Goal: Information Seeking & Learning: Learn about a topic

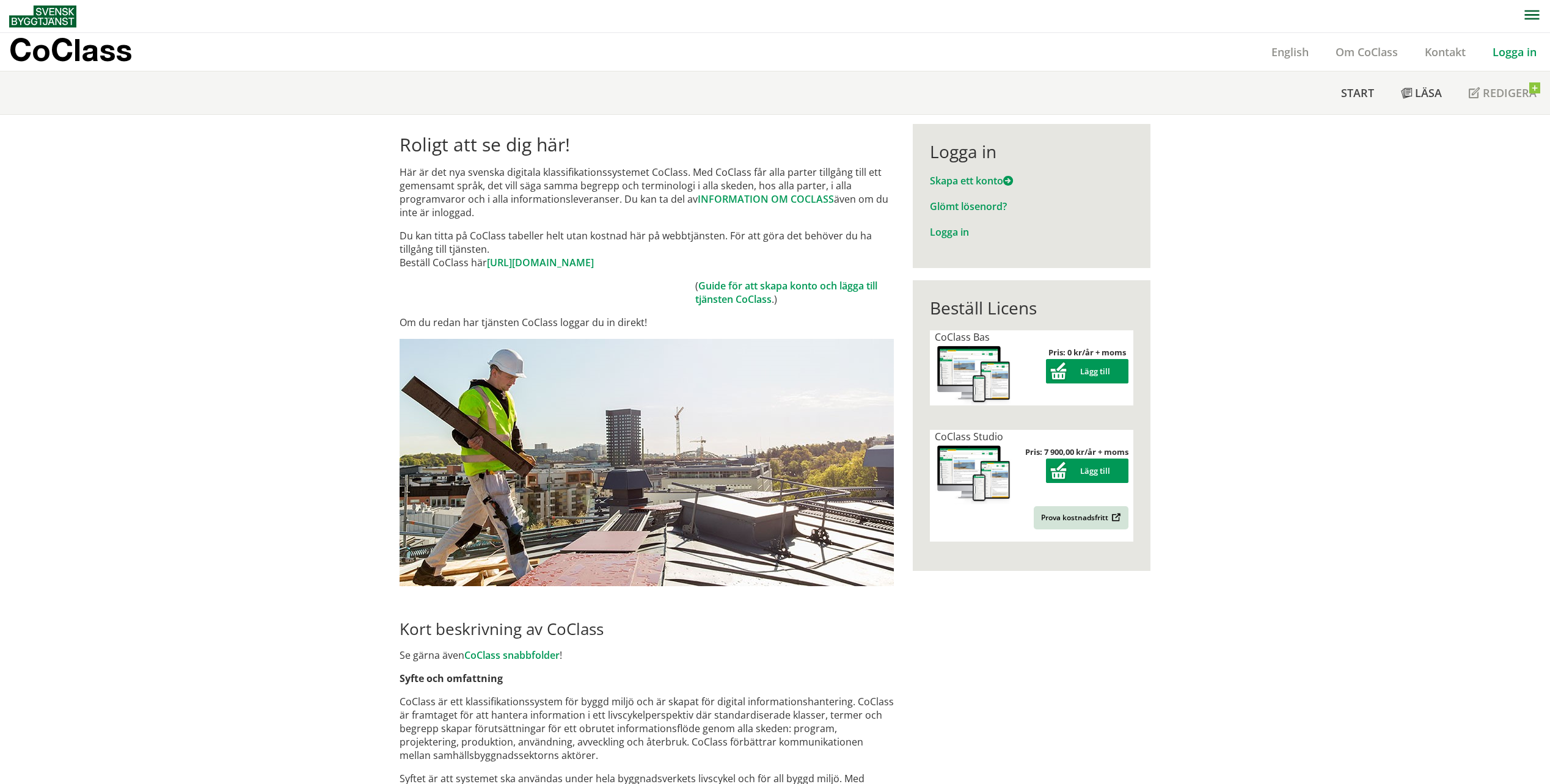
click at [1501, 58] on link "Logga in" at bounding box center [1515, 52] width 71 height 15
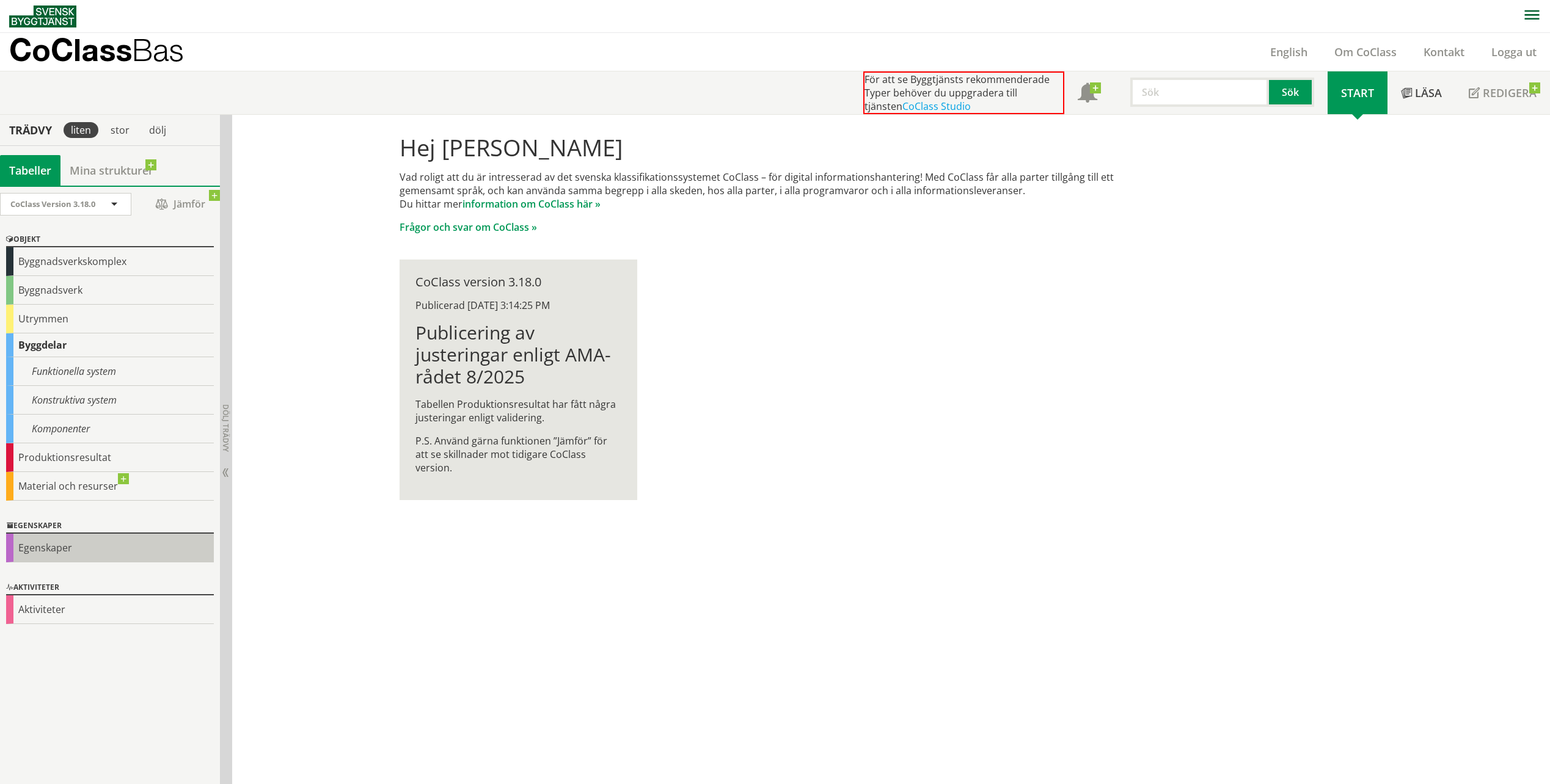
click at [23, 551] on div "Egenskaper" at bounding box center [110, 548] width 207 height 28
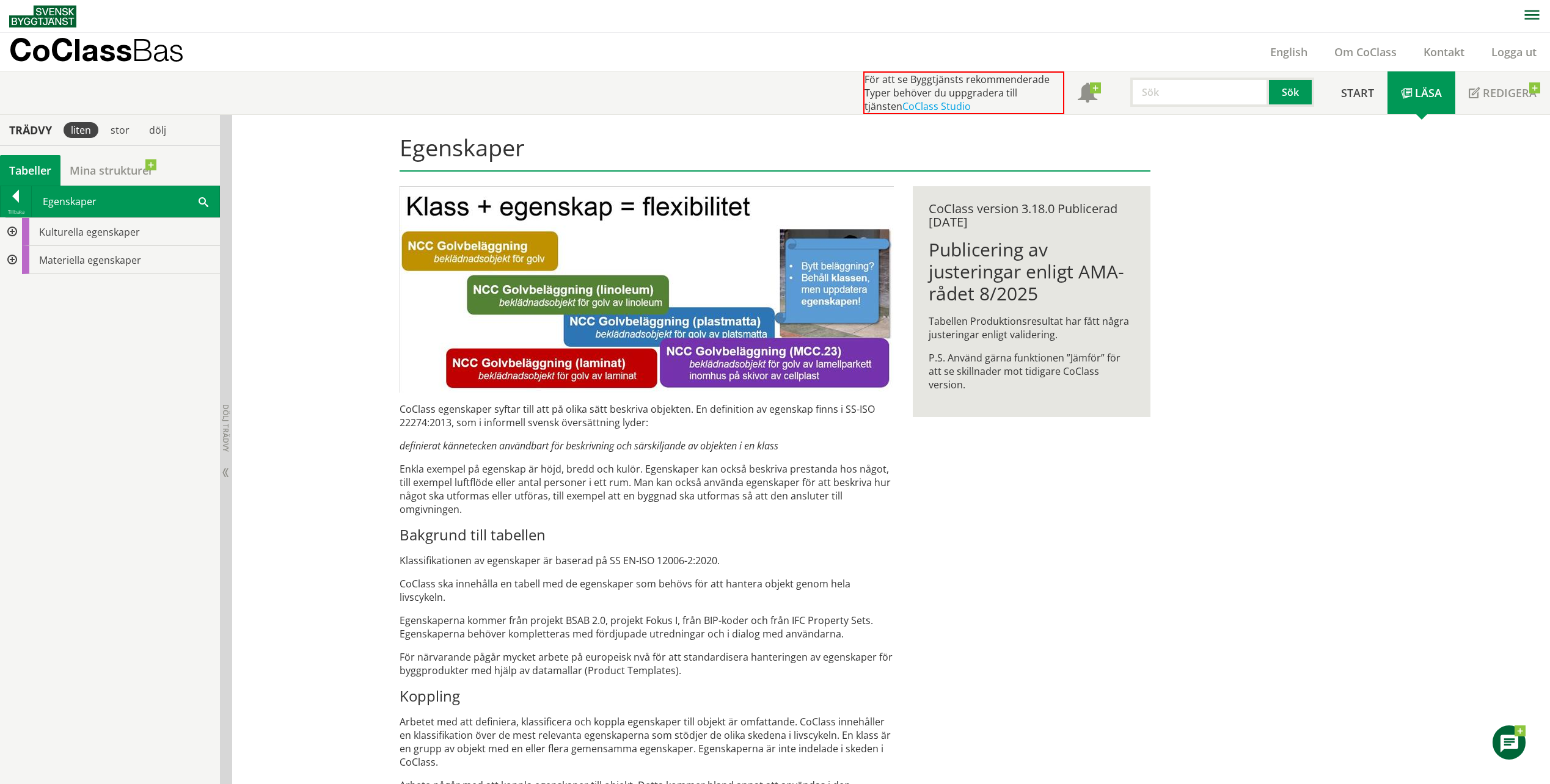
click at [13, 257] on div at bounding box center [11, 260] width 22 height 28
click at [15, 343] on div at bounding box center [20, 344] width 22 height 28
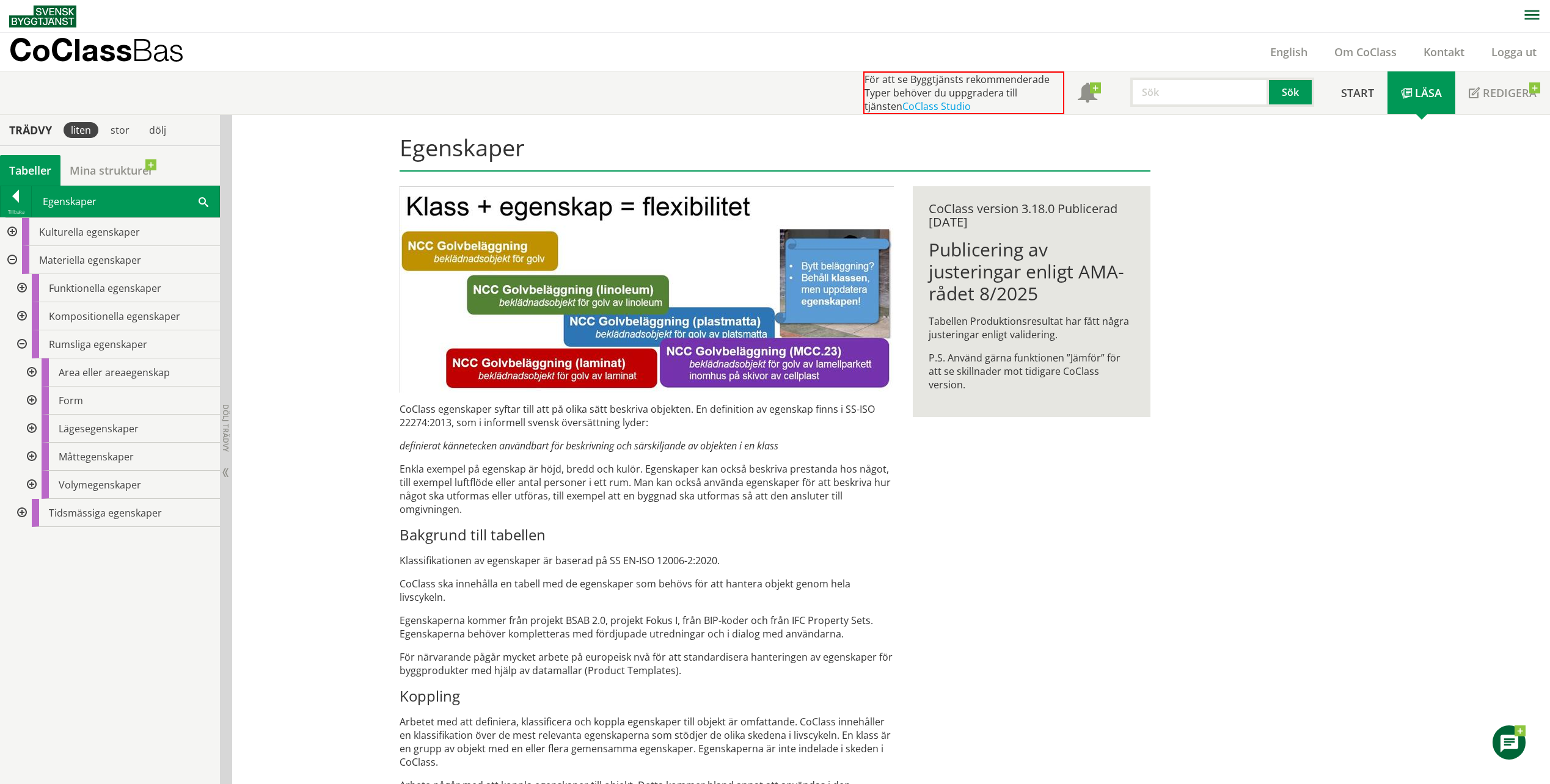
click at [24, 284] on div at bounding box center [20, 288] width 22 height 28
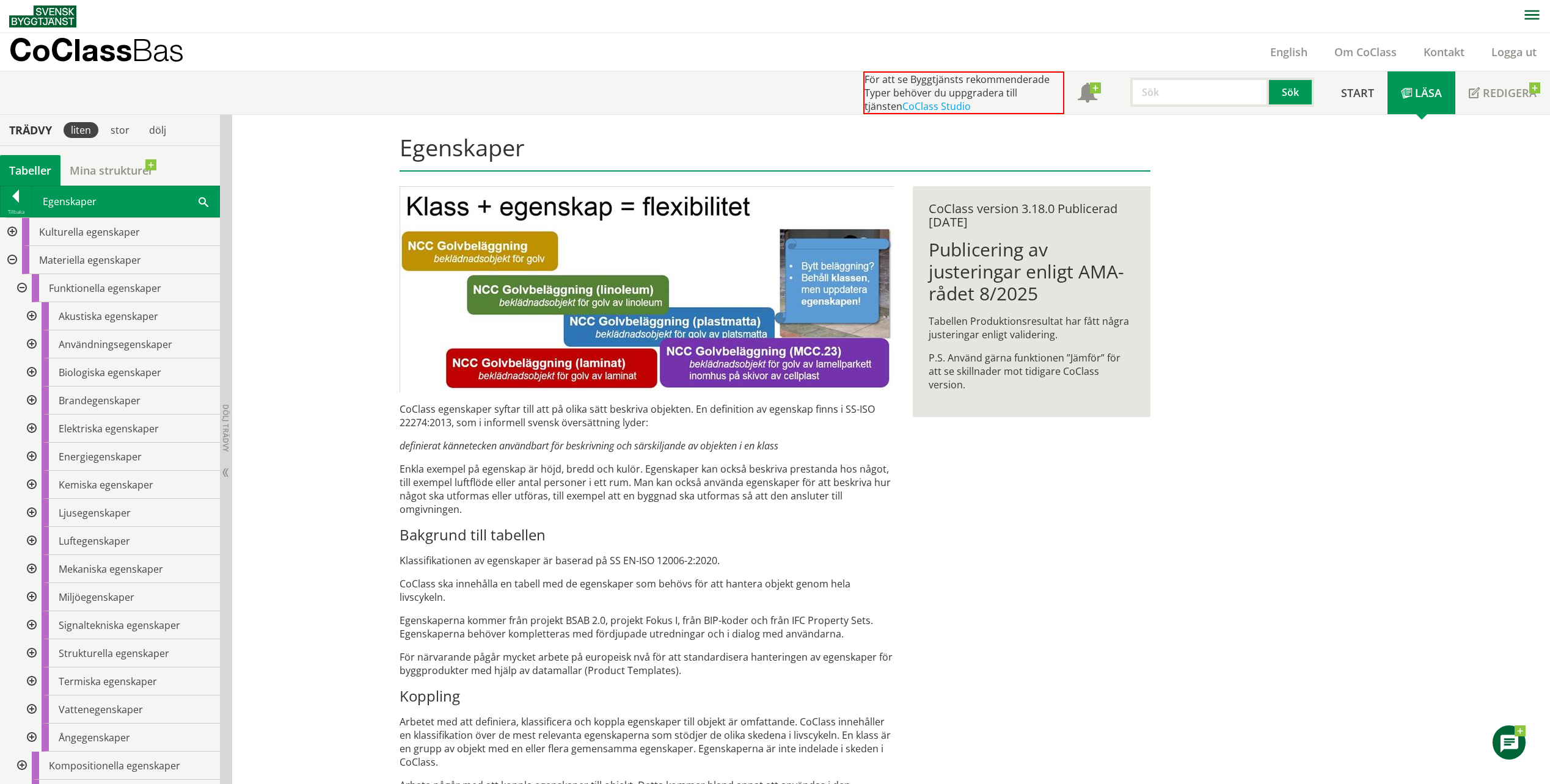
click at [24, 284] on div at bounding box center [20, 288] width 22 height 28
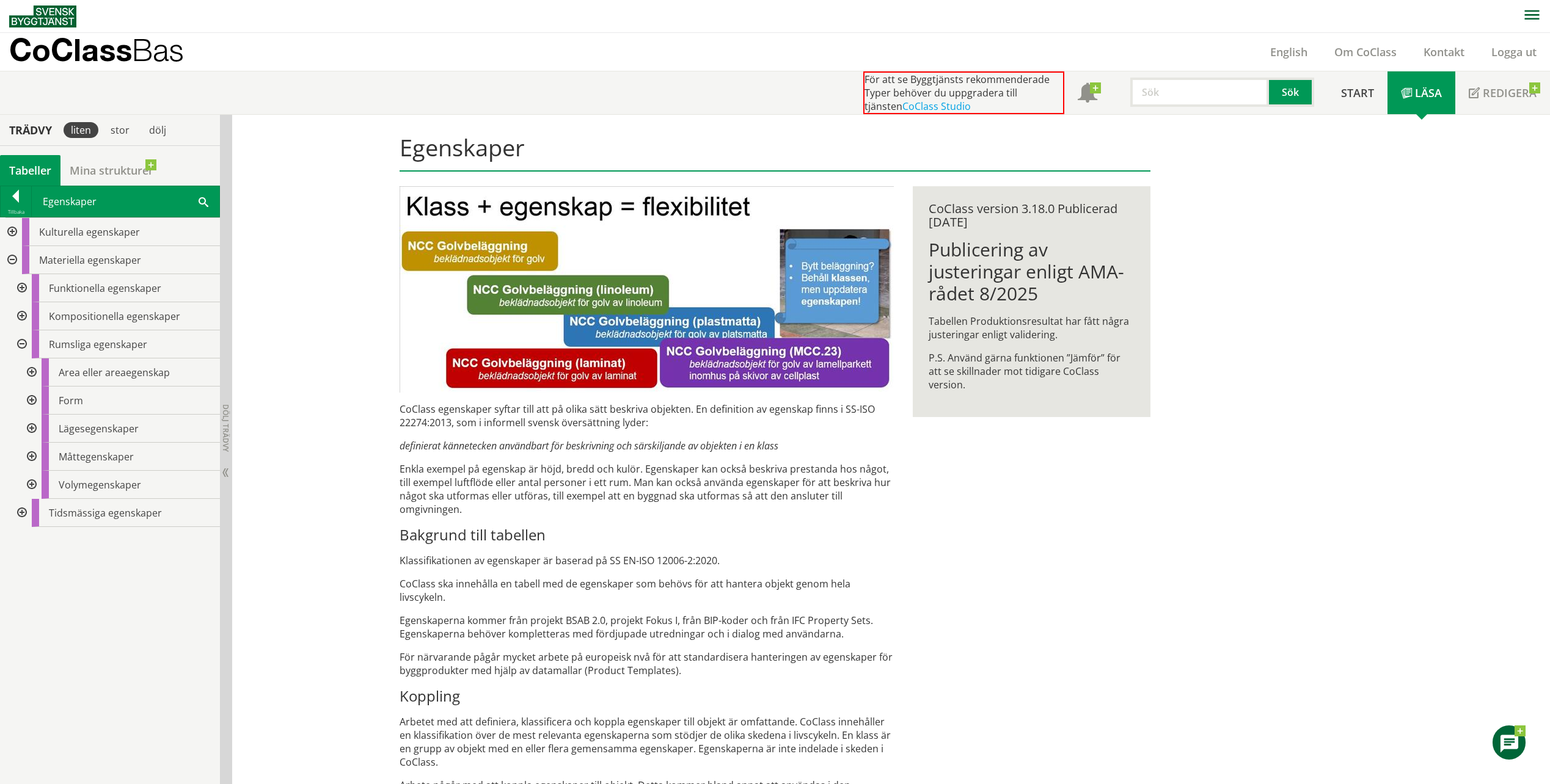
click at [22, 319] on div at bounding box center [20, 317] width 22 height 28
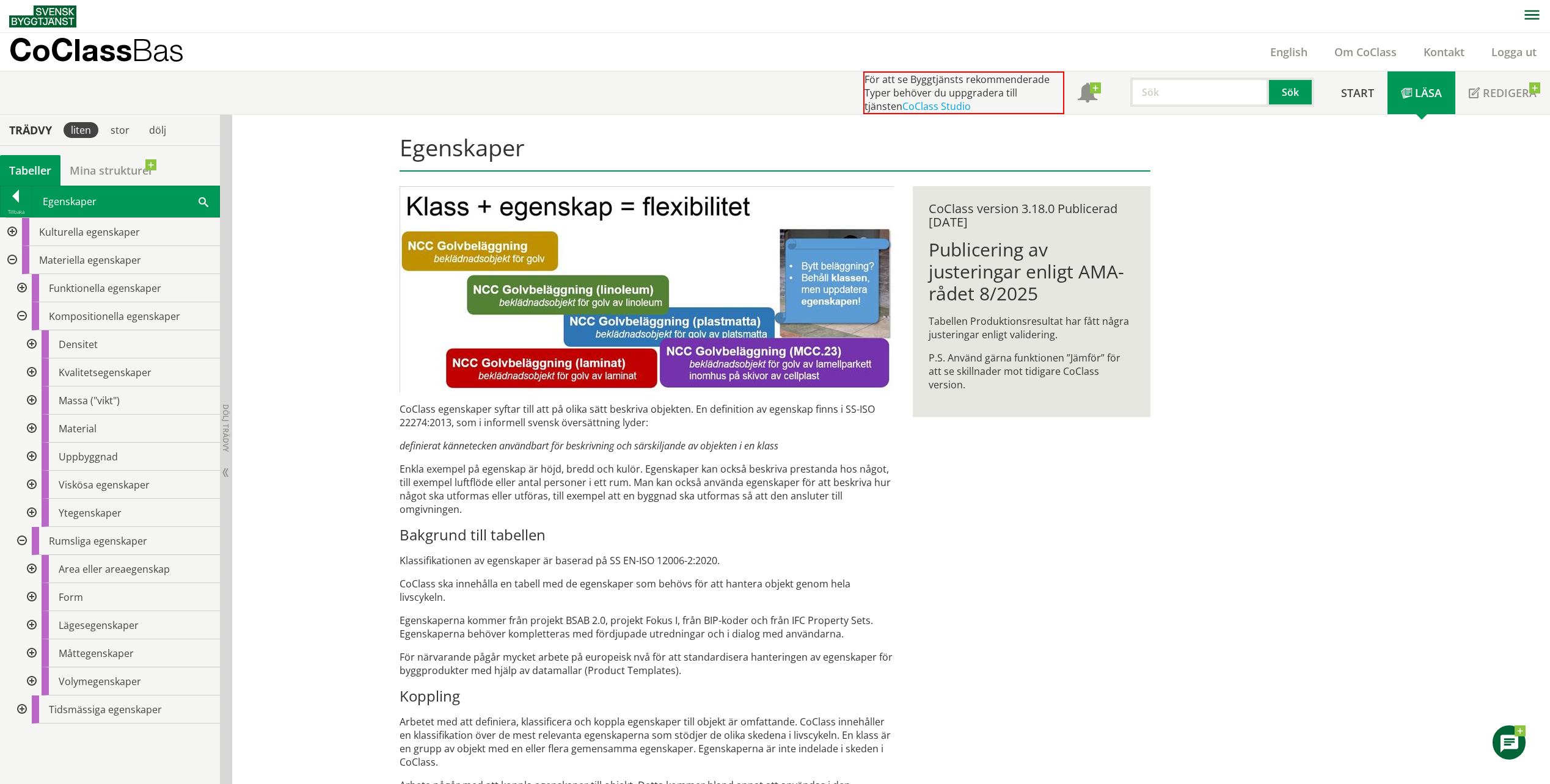
click at [28, 429] on div at bounding box center [31, 429] width 22 height 28
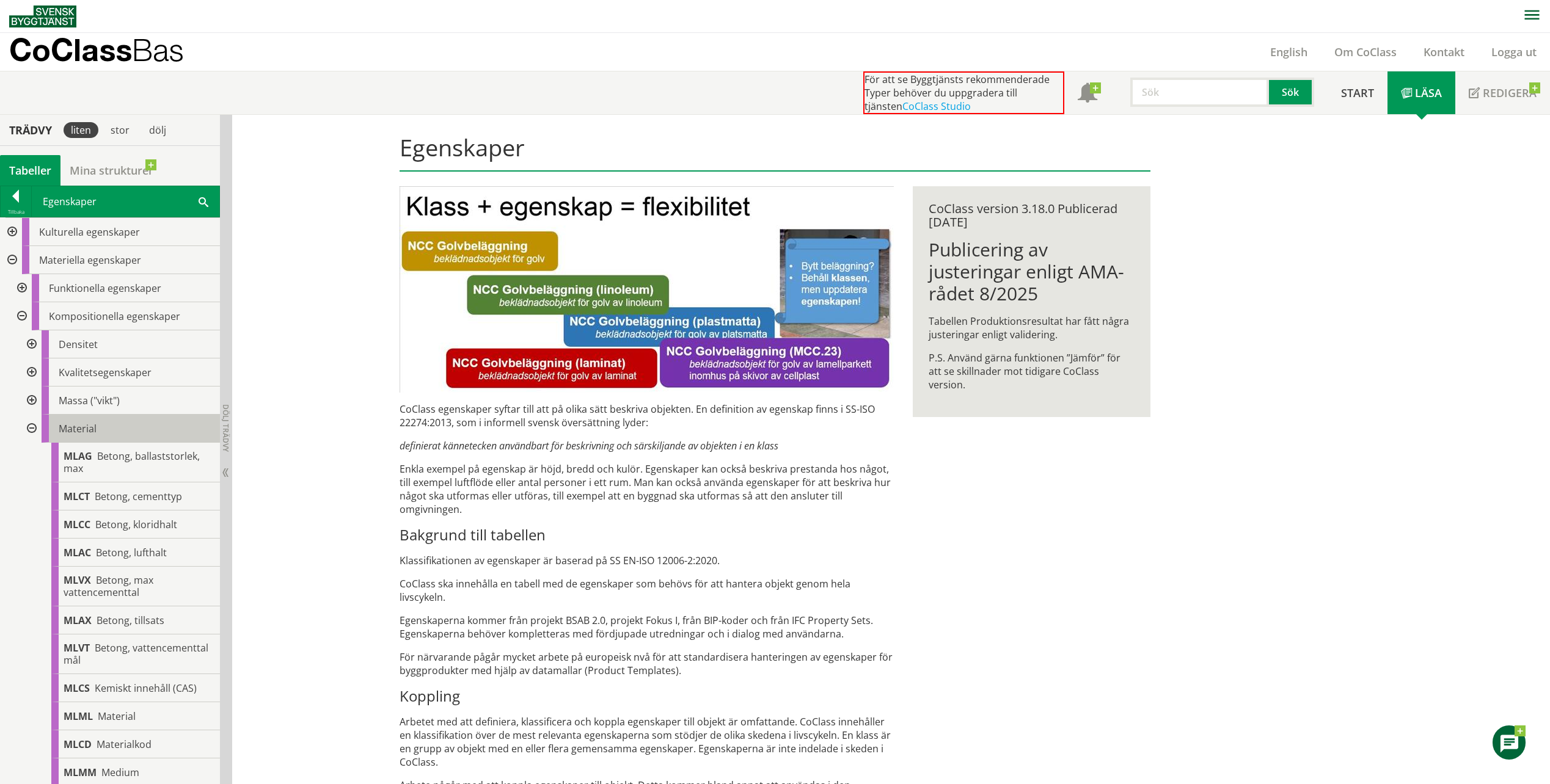
click at [81, 433] on span "Material" at bounding box center [77, 428] width 38 height 13
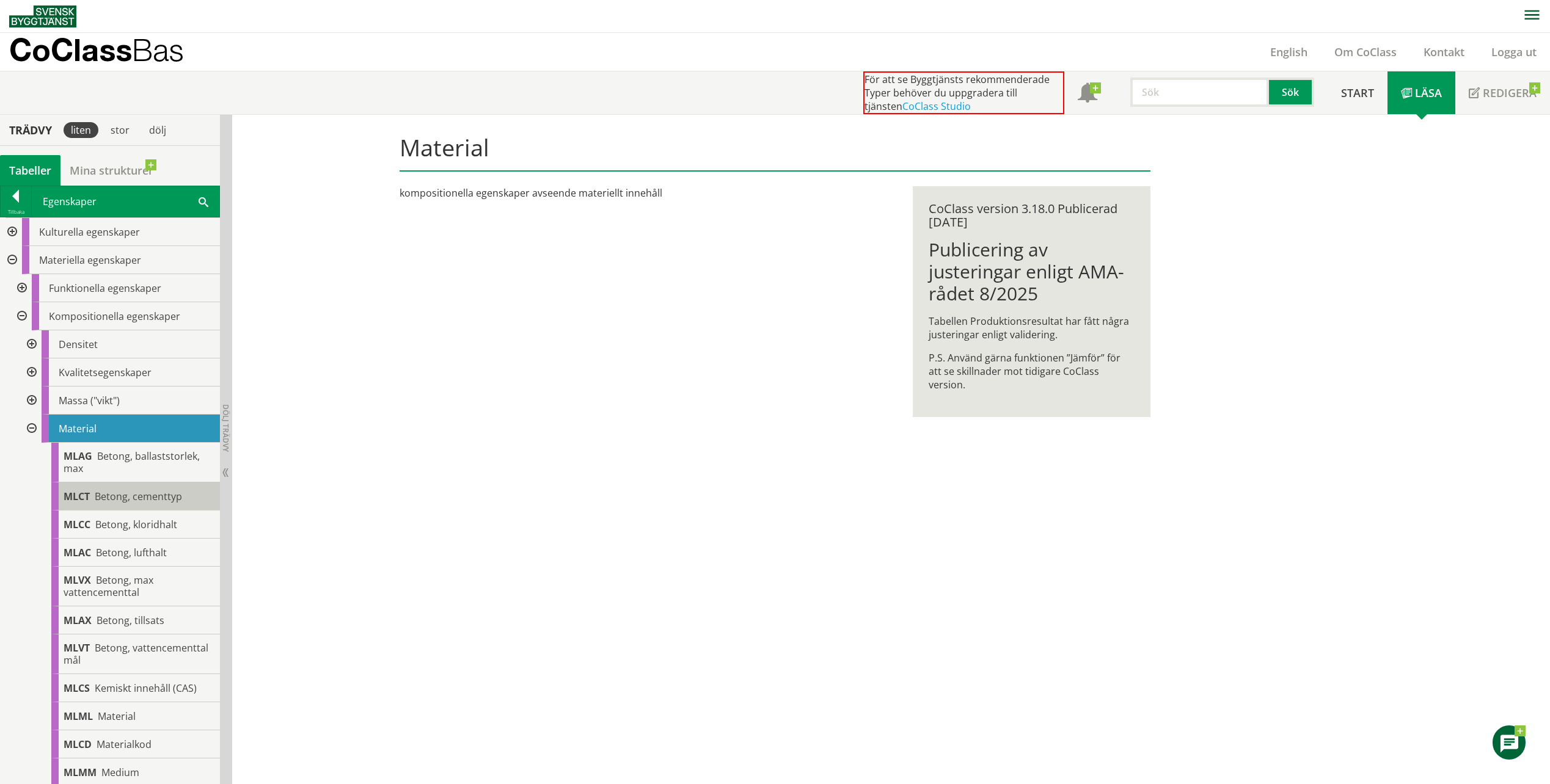
click at [136, 496] on span "Betong, cementtyp" at bounding box center [138, 496] width 88 height 13
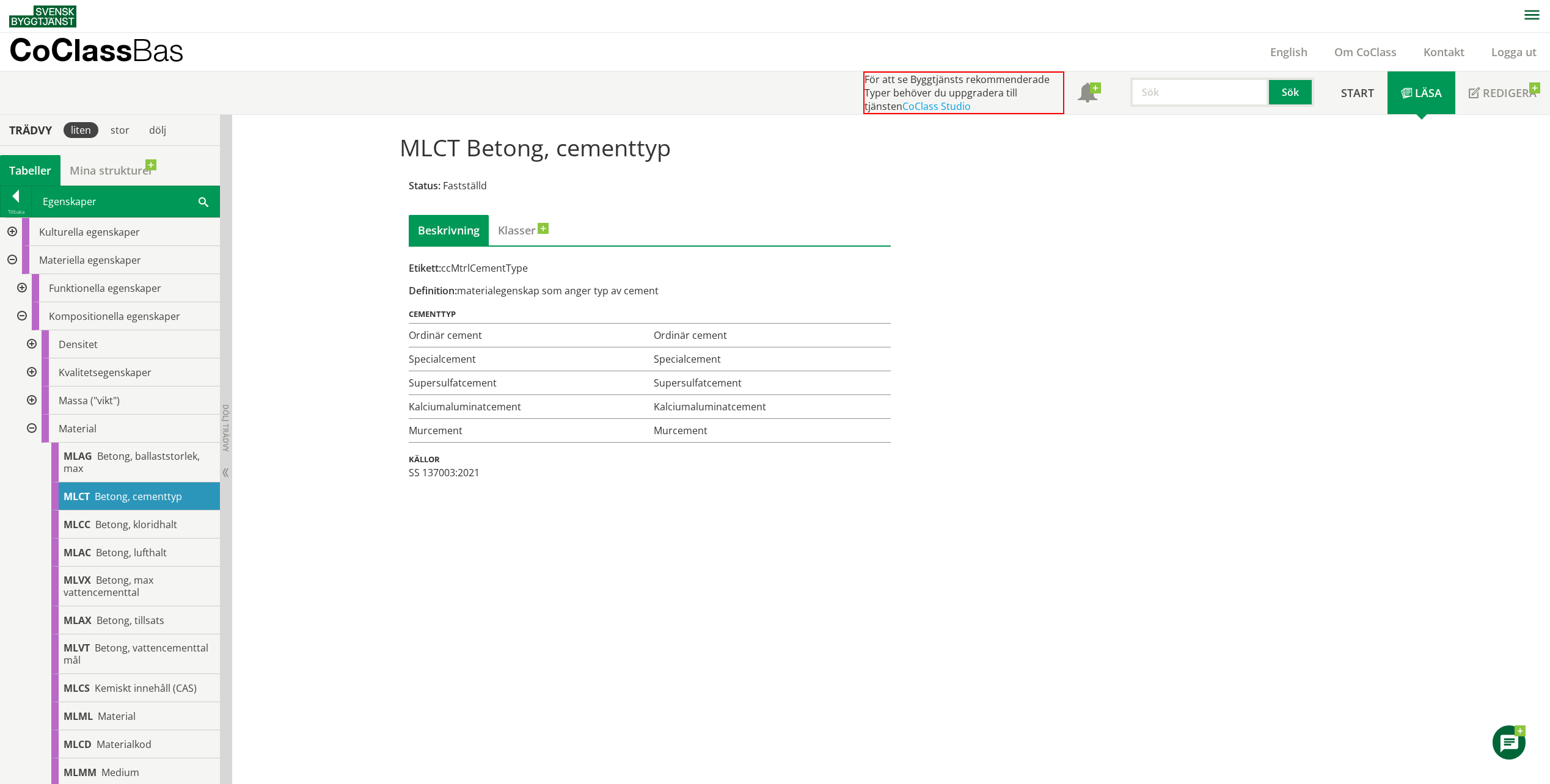
drag, startPoint x: 527, startPoint y: 269, endPoint x: 451, endPoint y: 268, distance: 76.0
click at [451, 268] on div "Etikett: ccMtrlCementType" at bounding box center [650, 268] width 483 height 13
drag, startPoint x: 454, startPoint y: 271, endPoint x: 476, endPoint y: 274, distance: 22.2
click at [463, 273] on div "Etikett: ccMtrlCementType" at bounding box center [650, 268] width 483 height 13
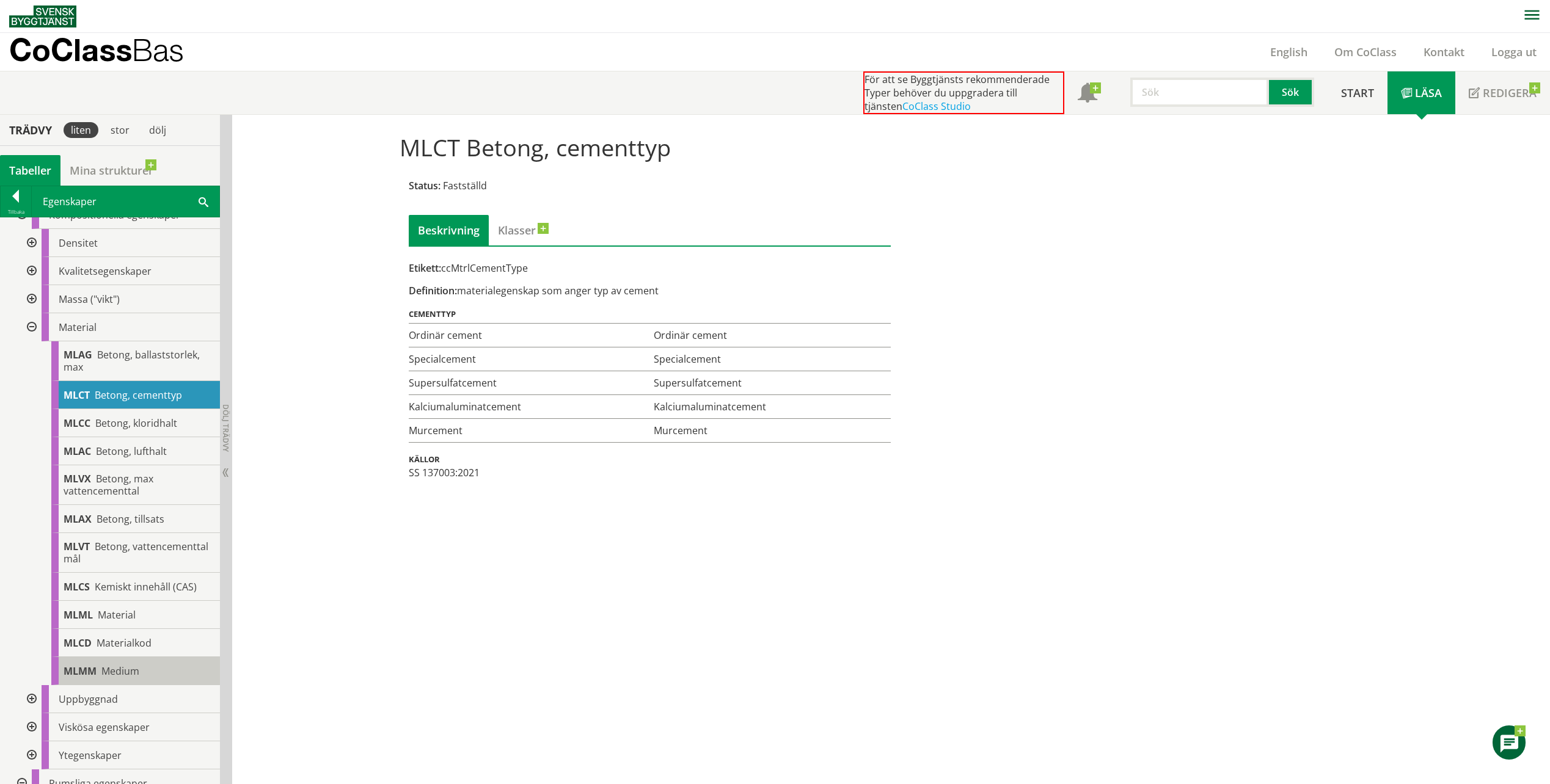
scroll to position [102, 0]
click at [121, 622] on div "MLML Material" at bounding box center [136, 615] width 169 height 28
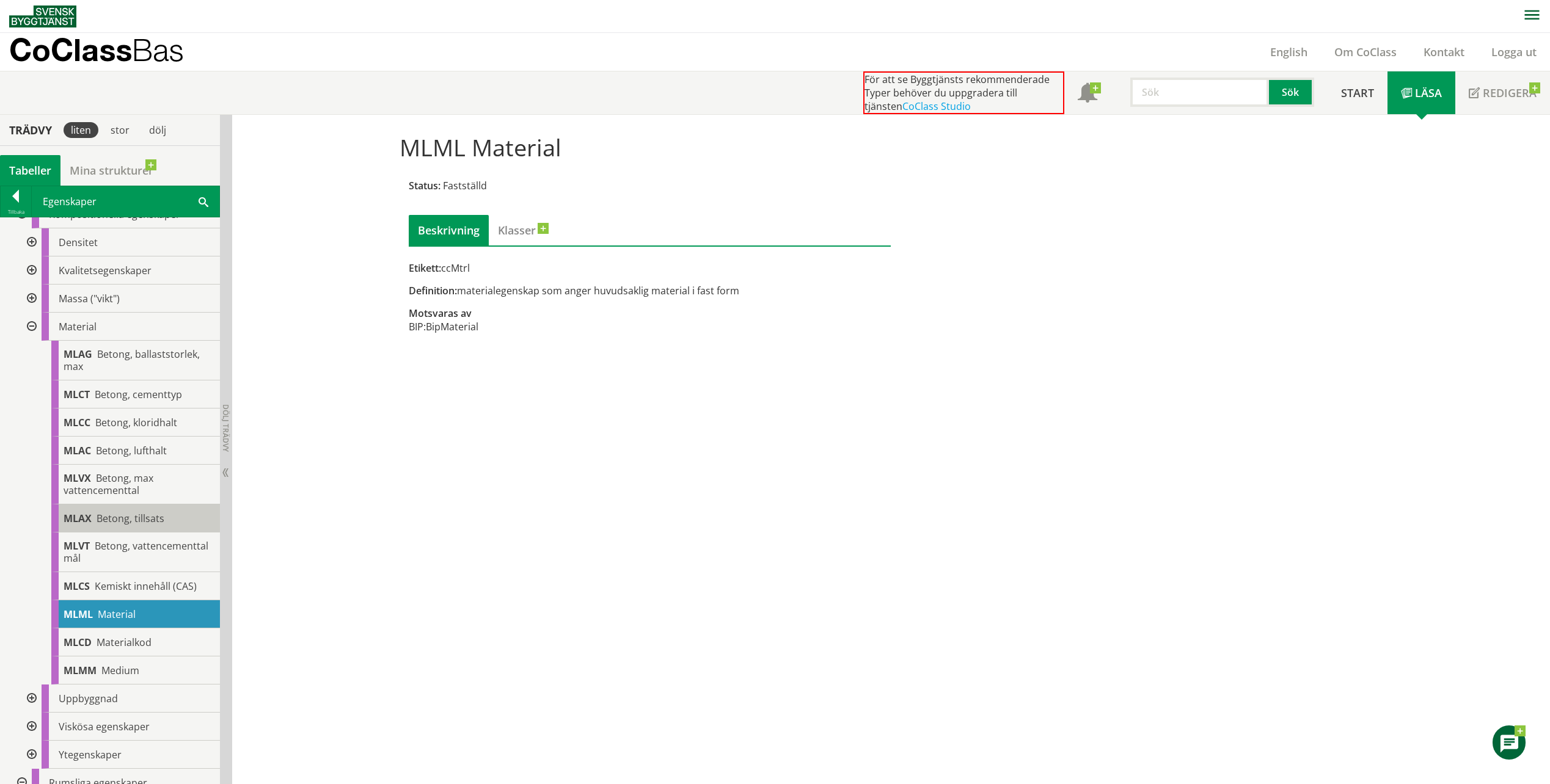
click at [142, 514] on span "Betong, tillsats" at bounding box center [130, 518] width 68 height 13
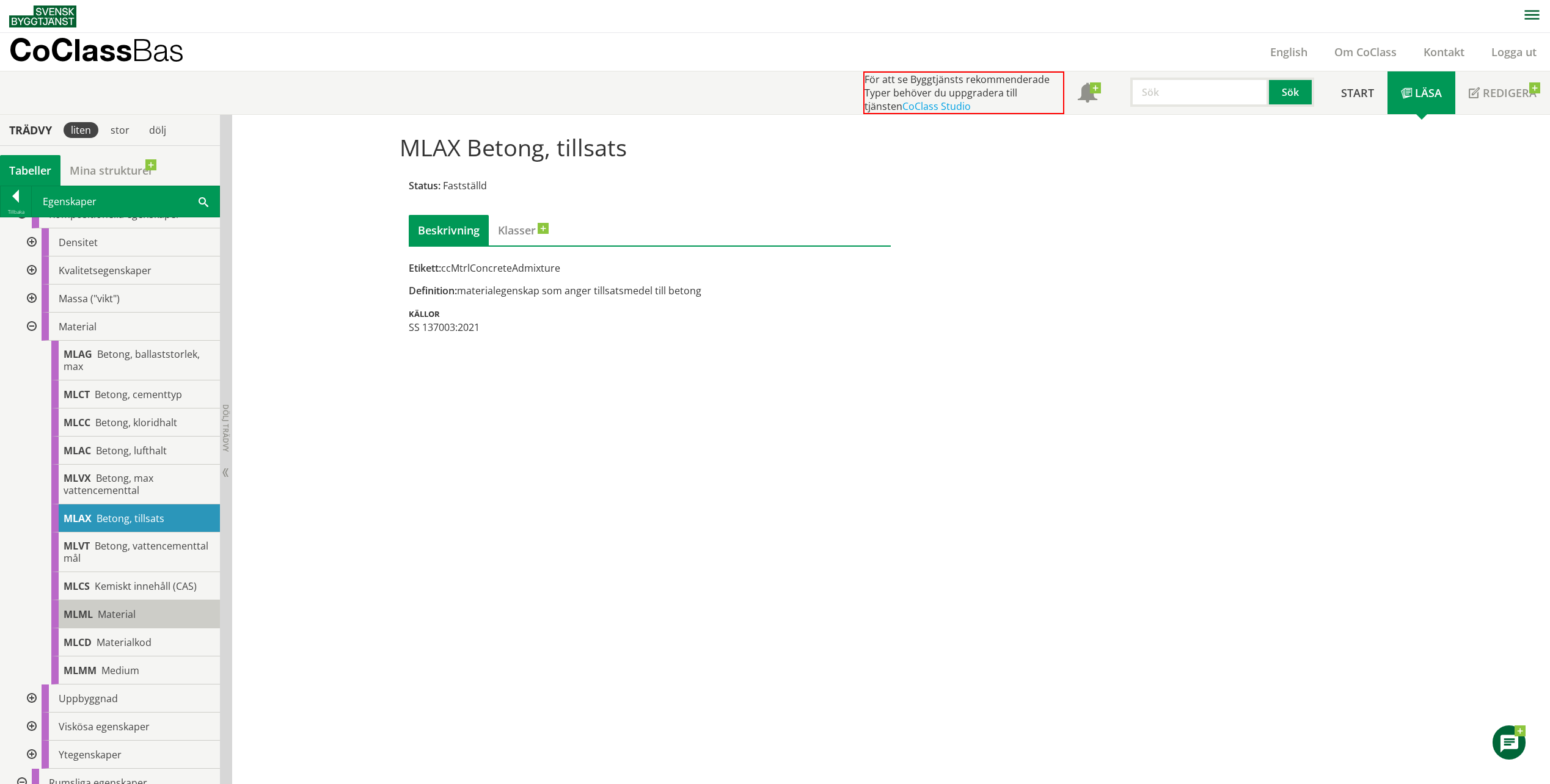
click at [121, 614] on span "Material" at bounding box center [117, 614] width 38 height 13
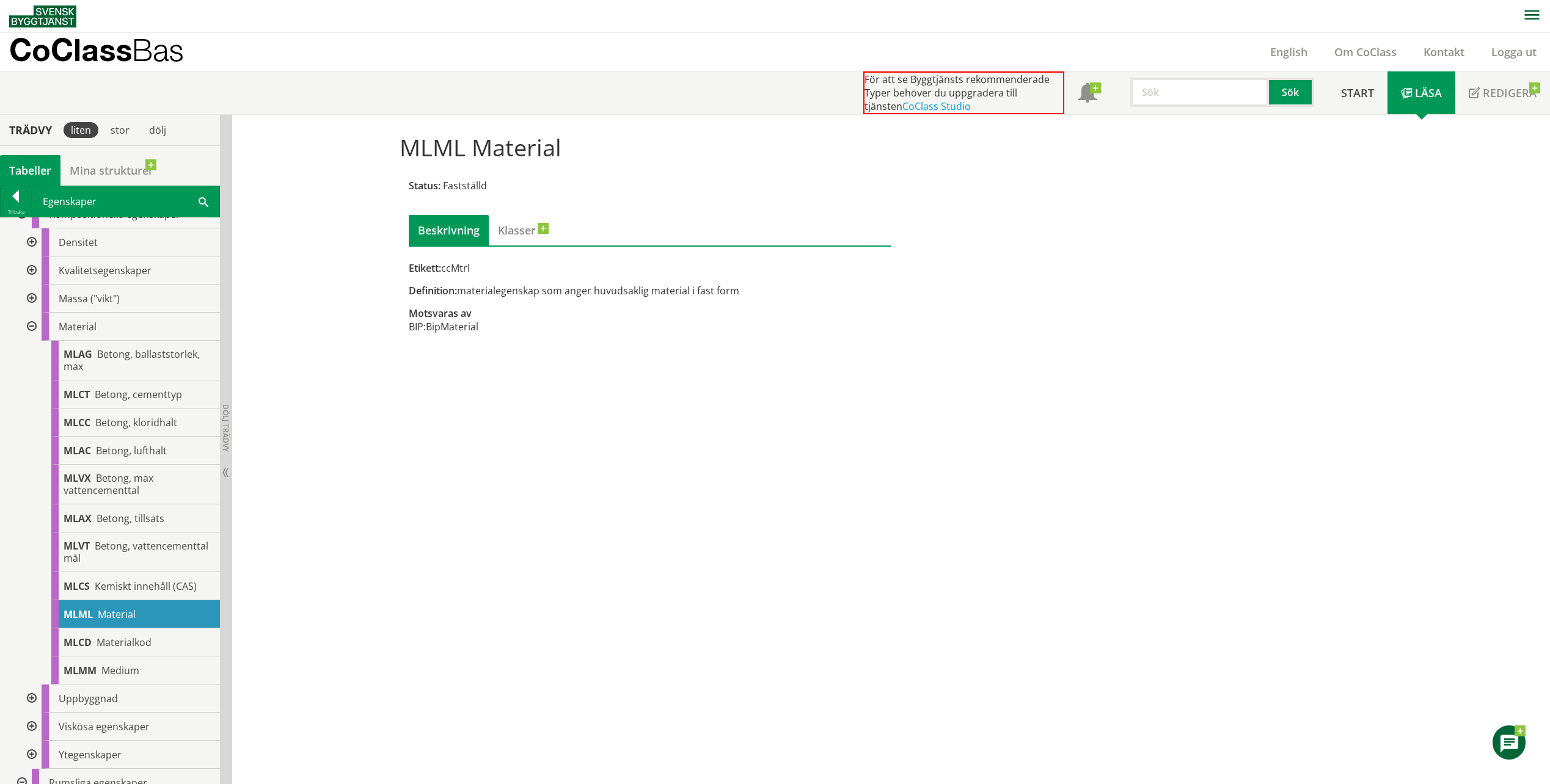
drag, startPoint x: 552, startPoint y: 513, endPoint x: 572, endPoint y: 606, distance: 95.1
click at [546, 519] on div "MLML Material Status: Fastställd Beskrivning Klasser Etikett: ccMtrl Definition…" at bounding box center [890, 450] width 1317 height 670
click at [902, 212] on div "MLML Material Status: Fastställd Beskrivning Klasser Etikett: ccMtrl Definition…" at bounding box center [775, 235] width 769 height 223
click at [826, 366] on div "MLML Material Status: Fastställd Beskrivning Klasser Etikett: ccMtrl Definition…" at bounding box center [890, 450] width 1317 height 670
click at [1111, 527] on div "MLML Material Status: Fastställd Beskrivning Klasser Etikett: ccMtrl Definition…" at bounding box center [890, 450] width 1317 height 670
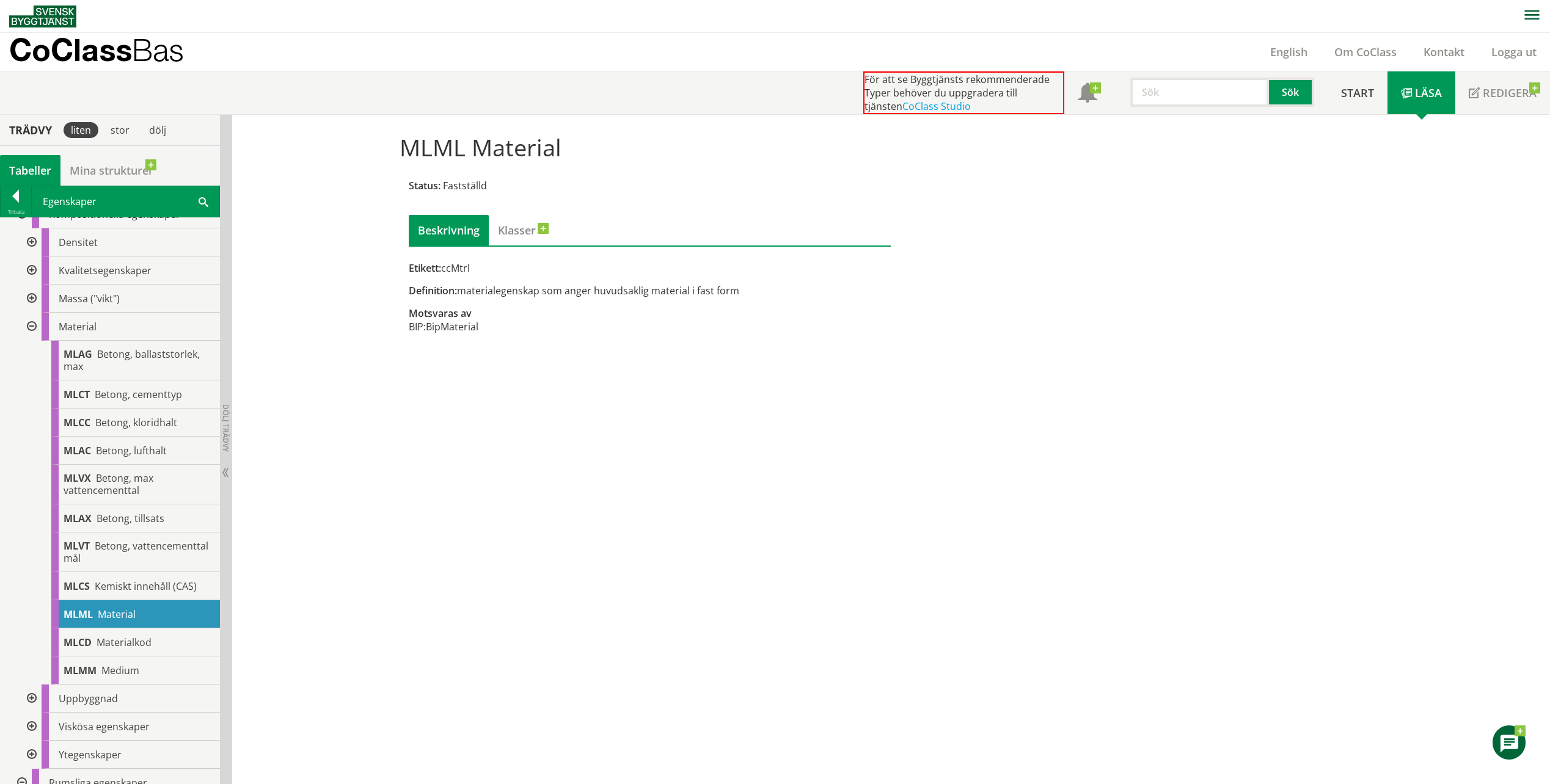
click at [35, 322] on div at bounding box center [31, 327] width 22 height 28
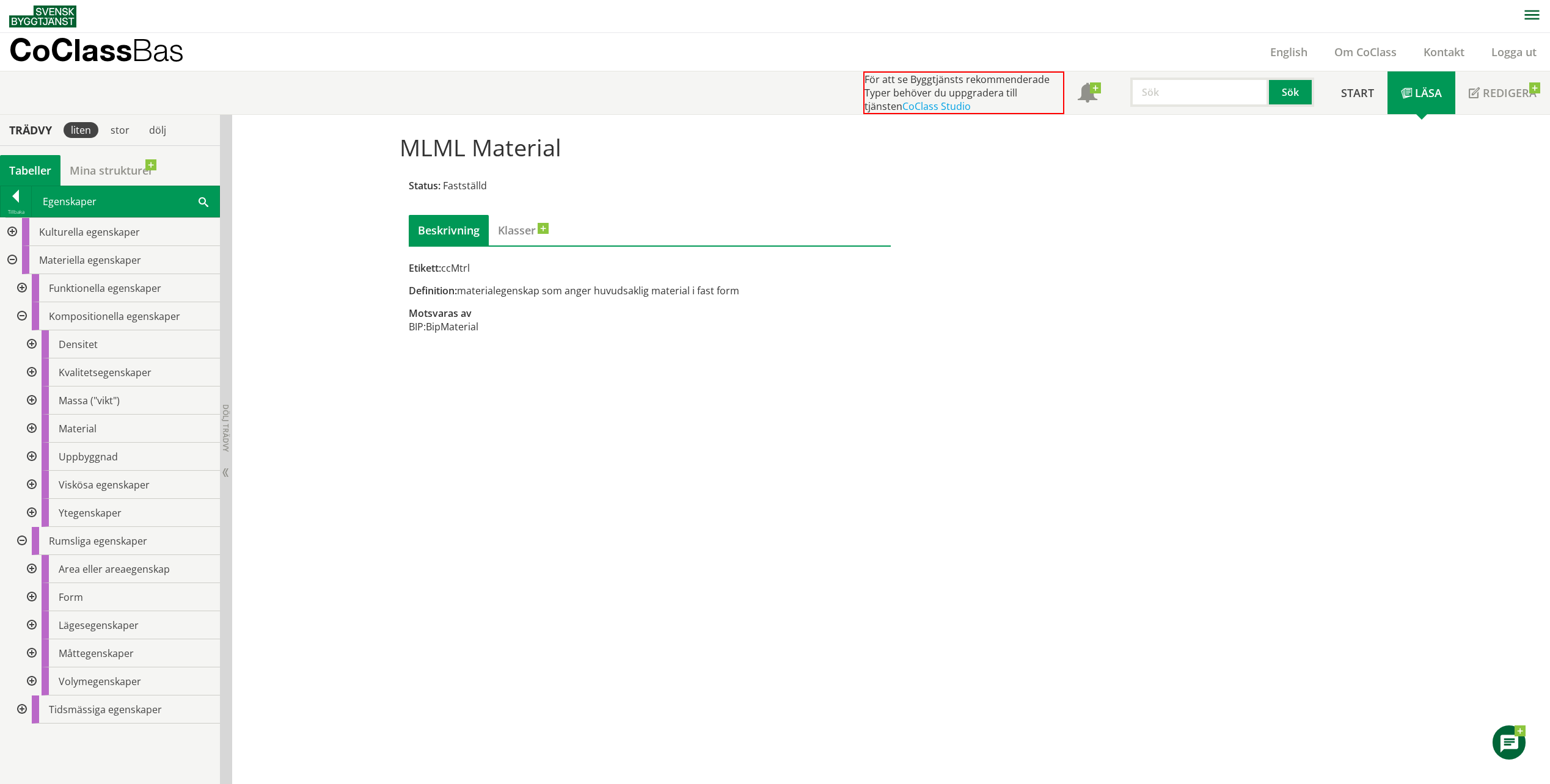
click at [12, 260] on div at bounding box center [11, 260] width 22 height 28
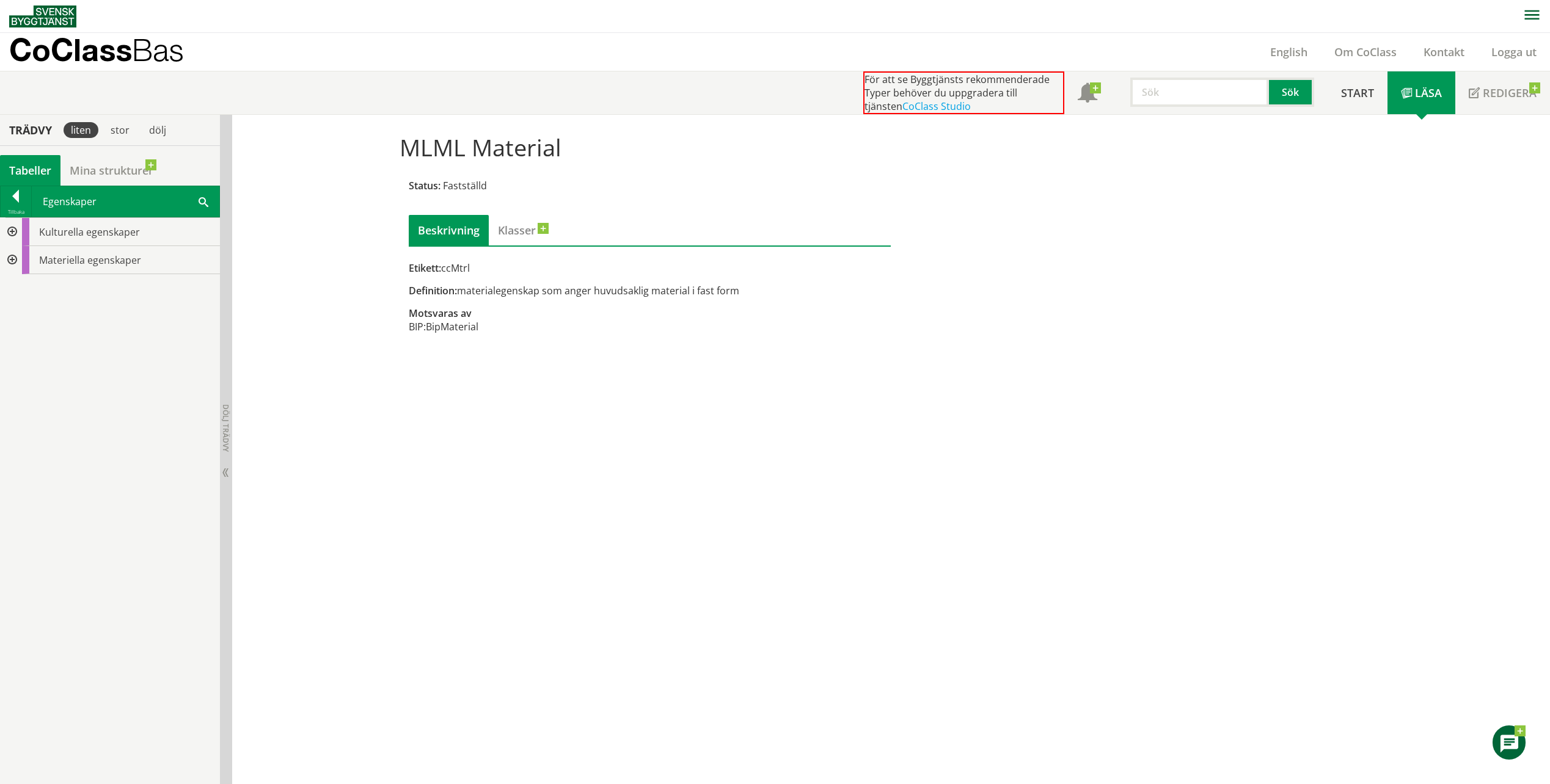
click at [14, 197] on div at bounding box center [16, 199] width 31 height 17
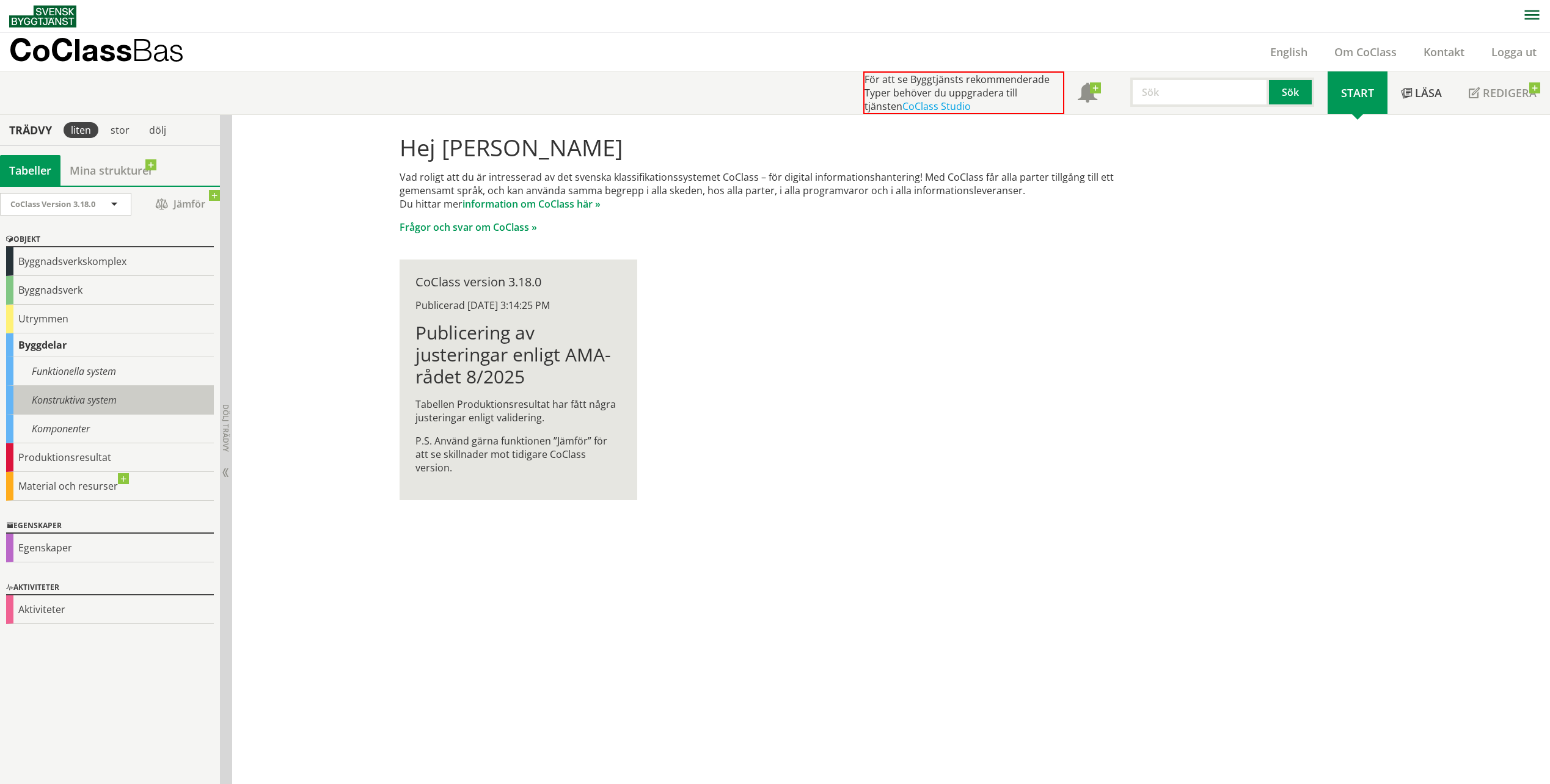
click at [97, 407] on div "Konstruktiva system" at bounding box center [110, 400] width 207 height 28
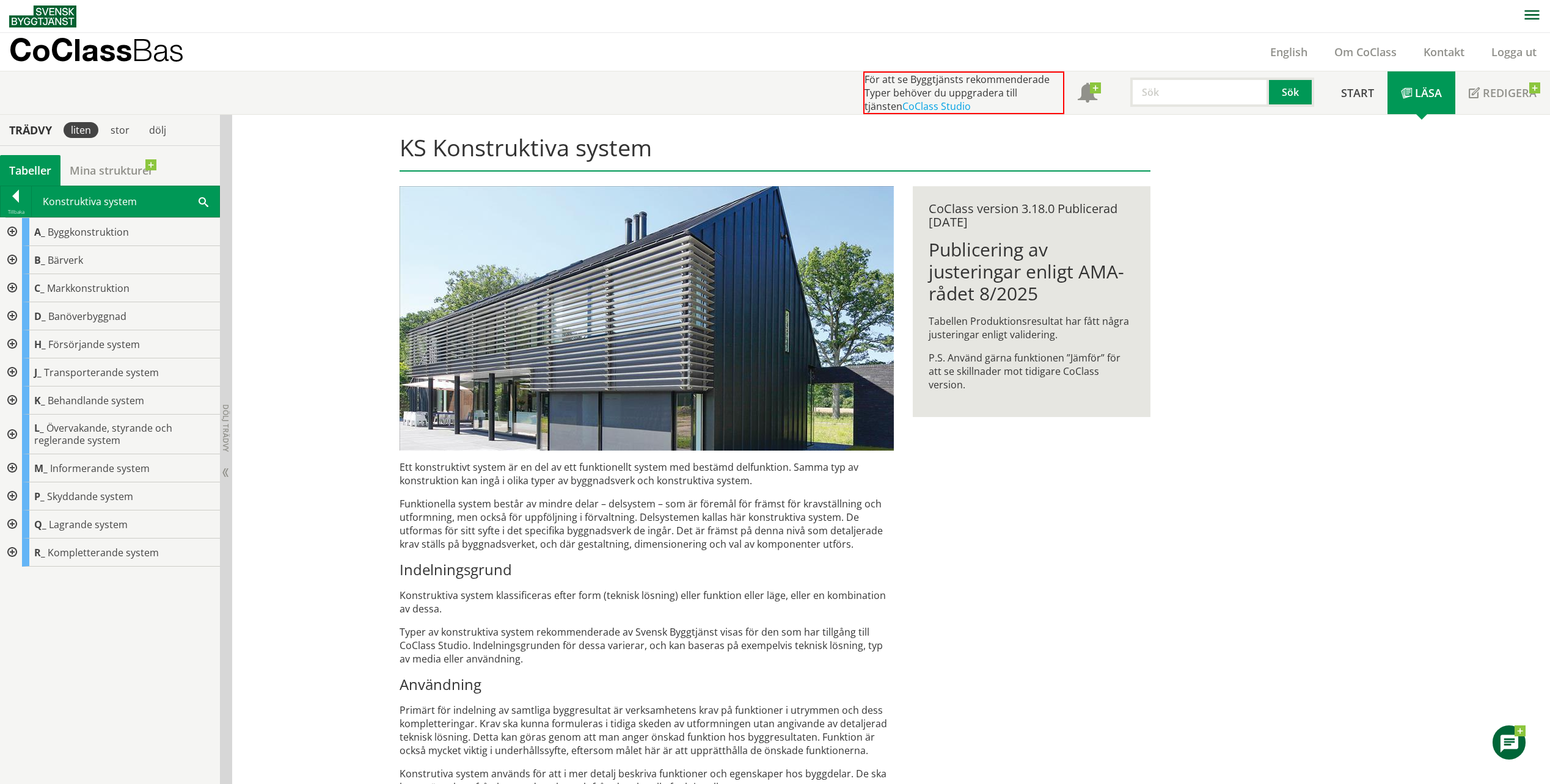
click at [13, 397] on div at bounding box center [11, 400] width 22 height 28
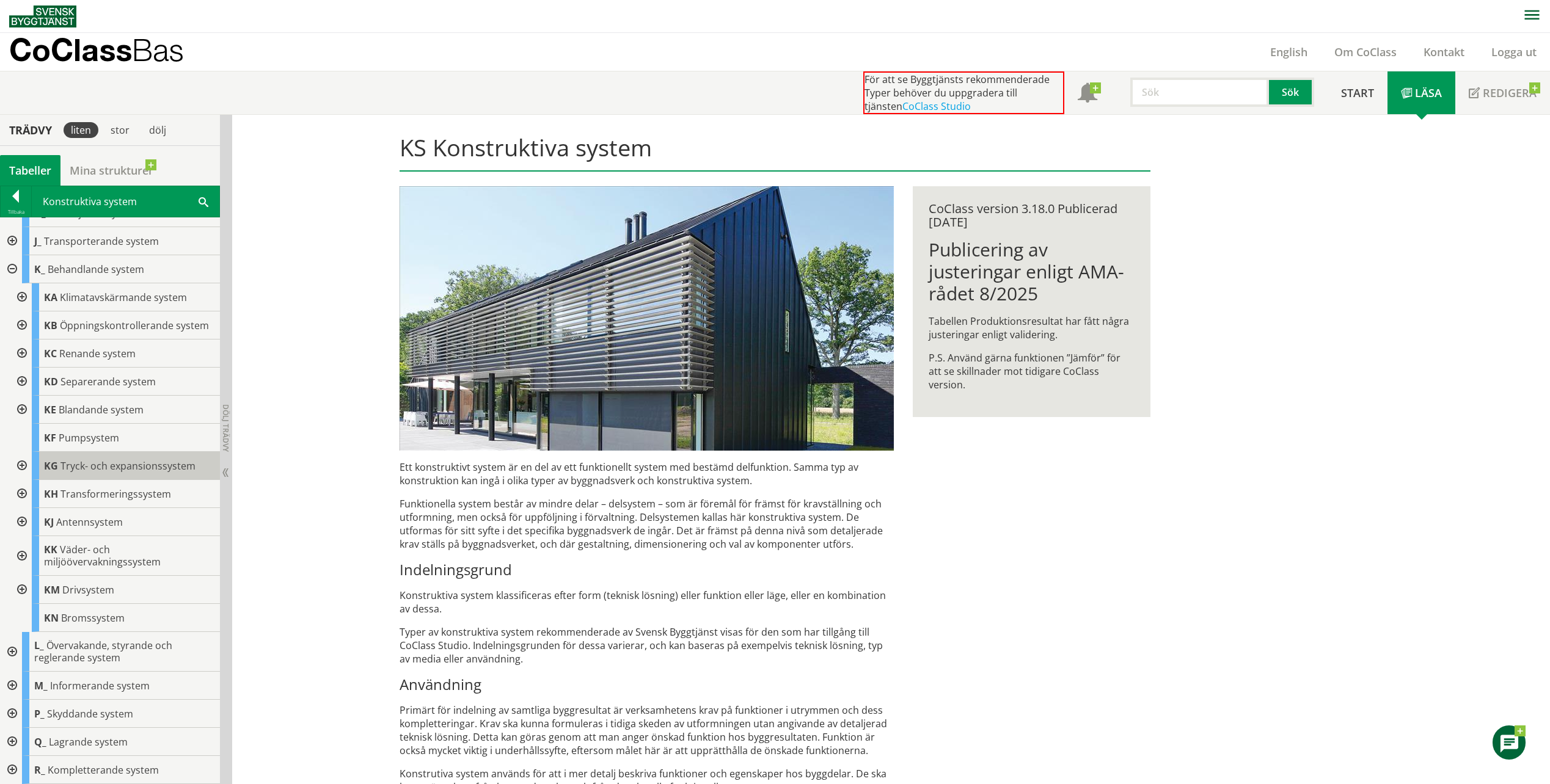
scroll to position [143, 0]
click at [17, 412] on div at bounding box center [20, 410] width 22 height 28
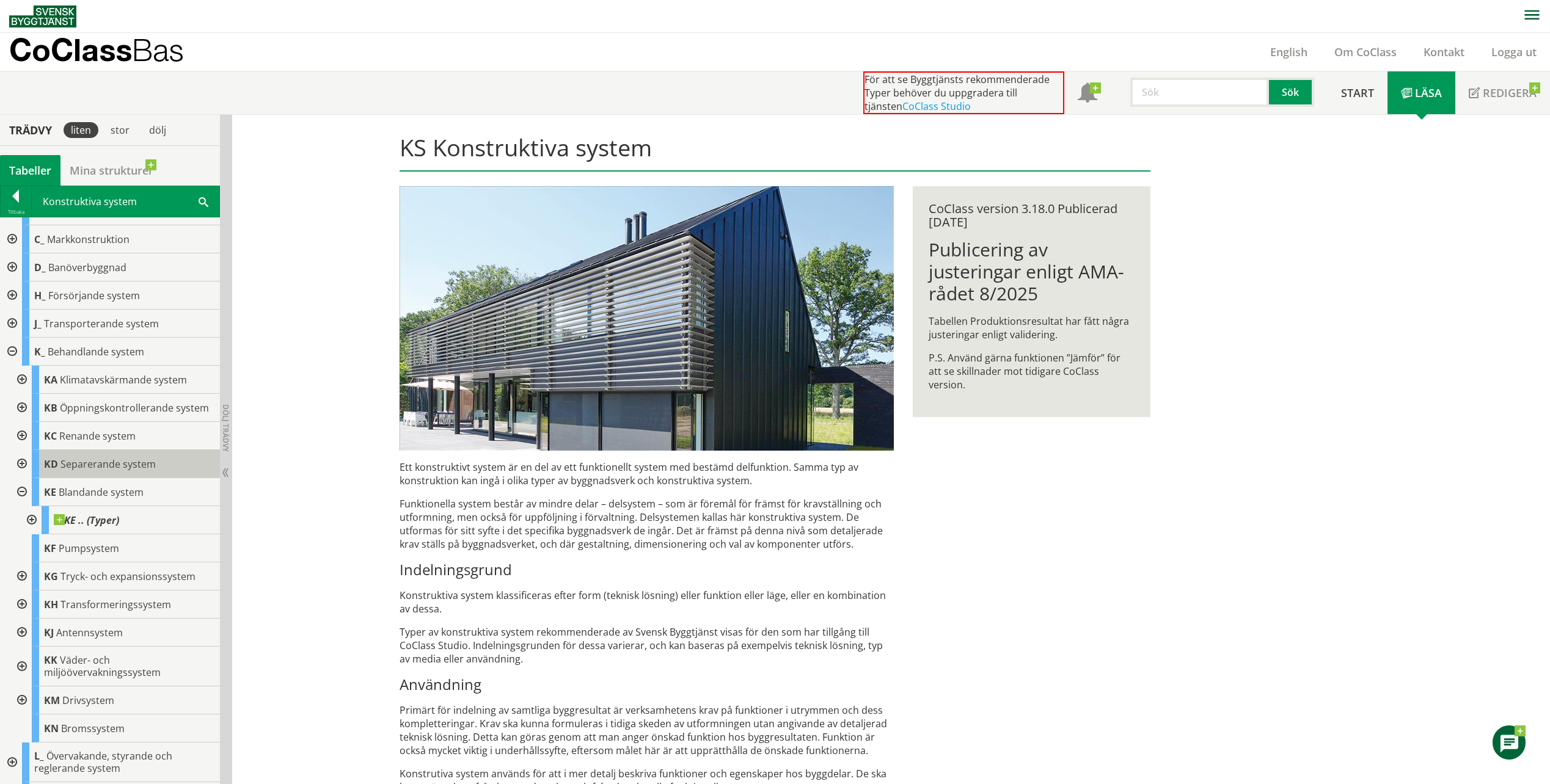
scroll to position [12, 0]
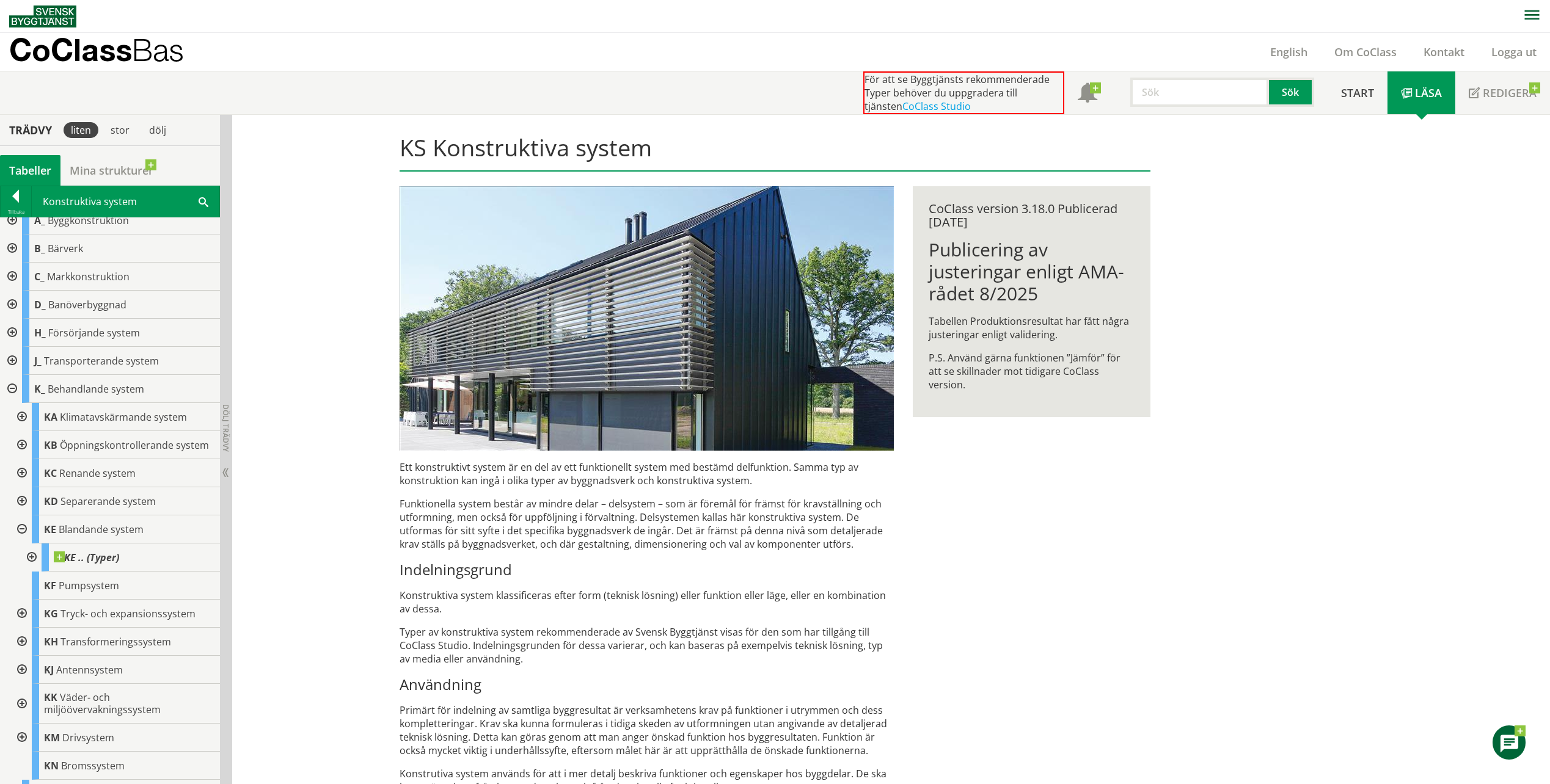
click at [23, 541] on div at bounding box center [20, 529] width 22 height 28
click at [9, 386] on div at bounding box center [11, 389] width 22 height 28
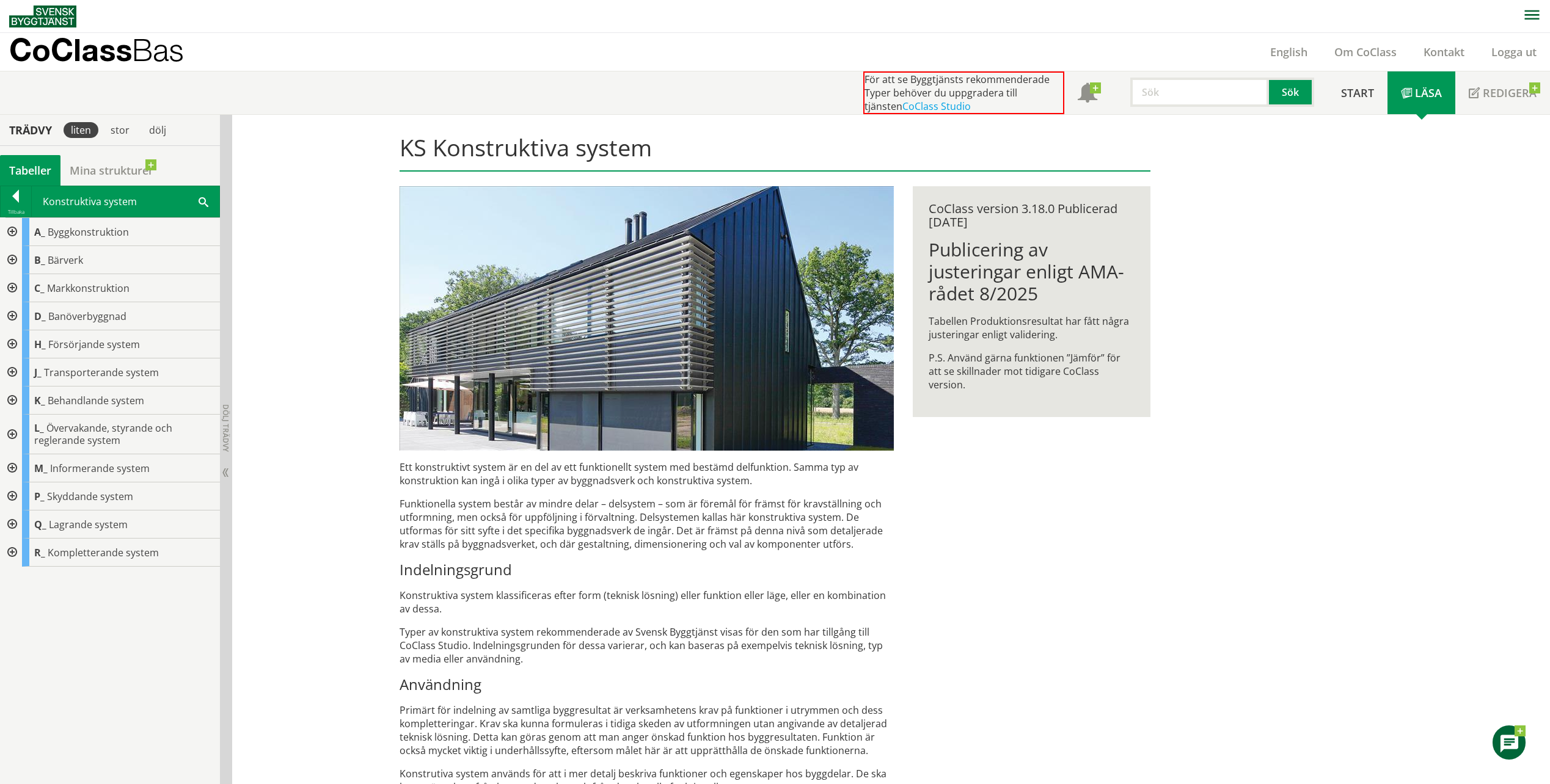
click at [567, 641] on p "Typer av konstruktiva system rekommenderade av Svensk Byggtjänst visas för den …" at bounding box center [646, 645] width 494 height 40
click at [166, 650] on div "A_ Byggkonstruktion B_ Bärverk C_ Markkonstruktion D_ Banöverbyggnad H_ Försörj…" at bounding box center [110, 500] width 220 height 567
click at [207, 206] on span at bounding box center [203, 201] width 9 height 13
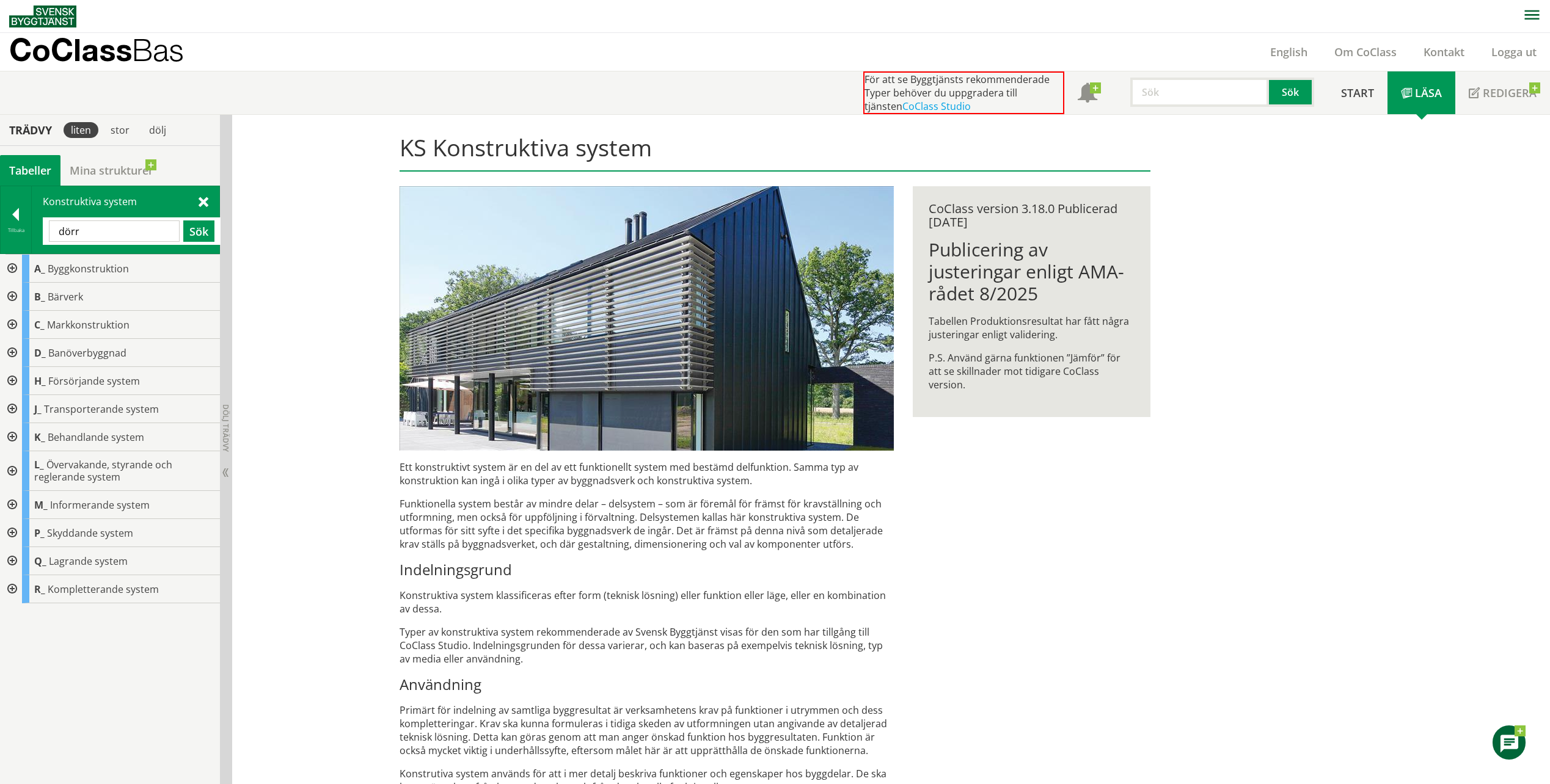
type input "dörr"
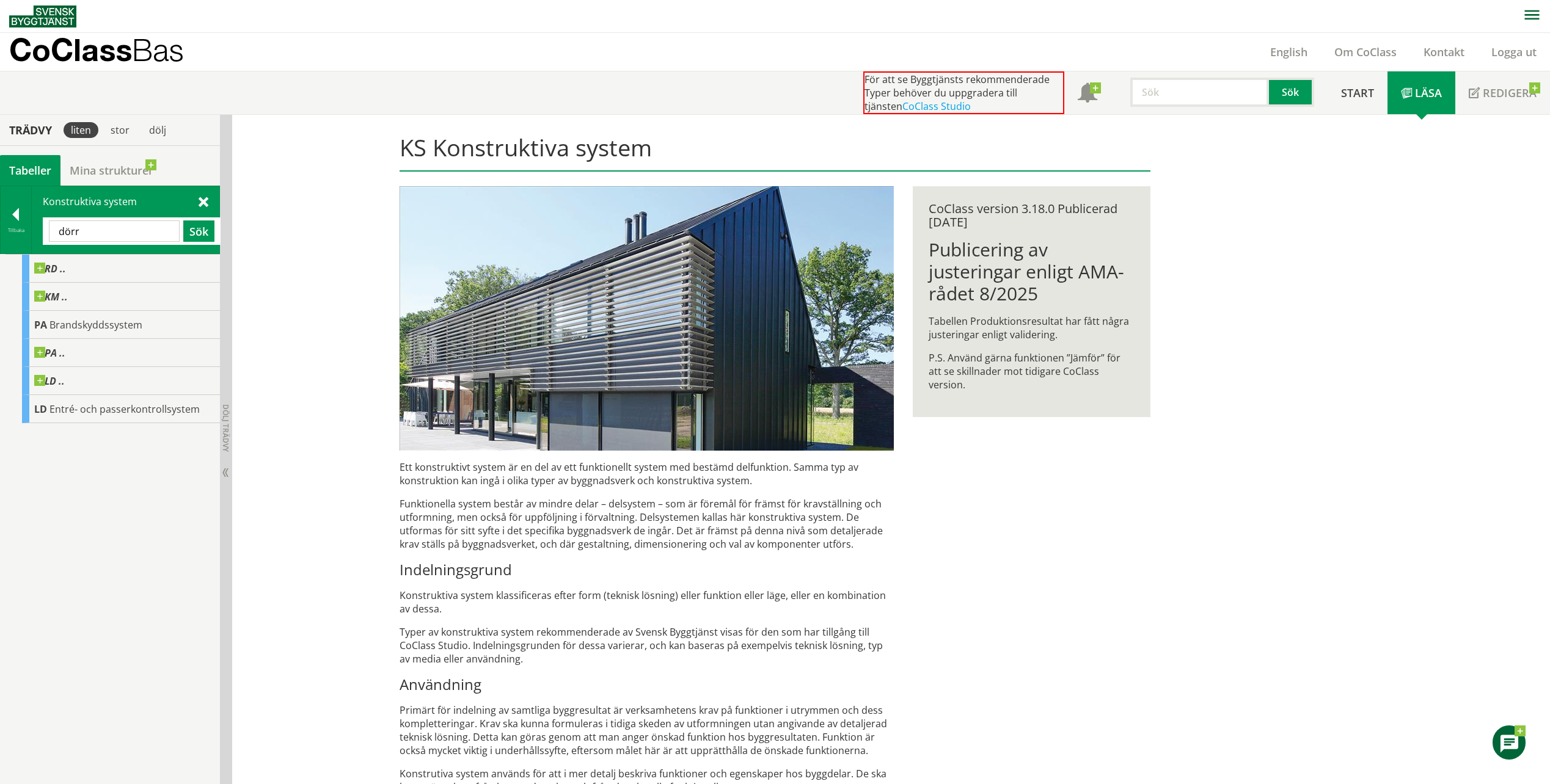
click at [202, 207] on span at bounding box center [203, 201] width 9 height 13
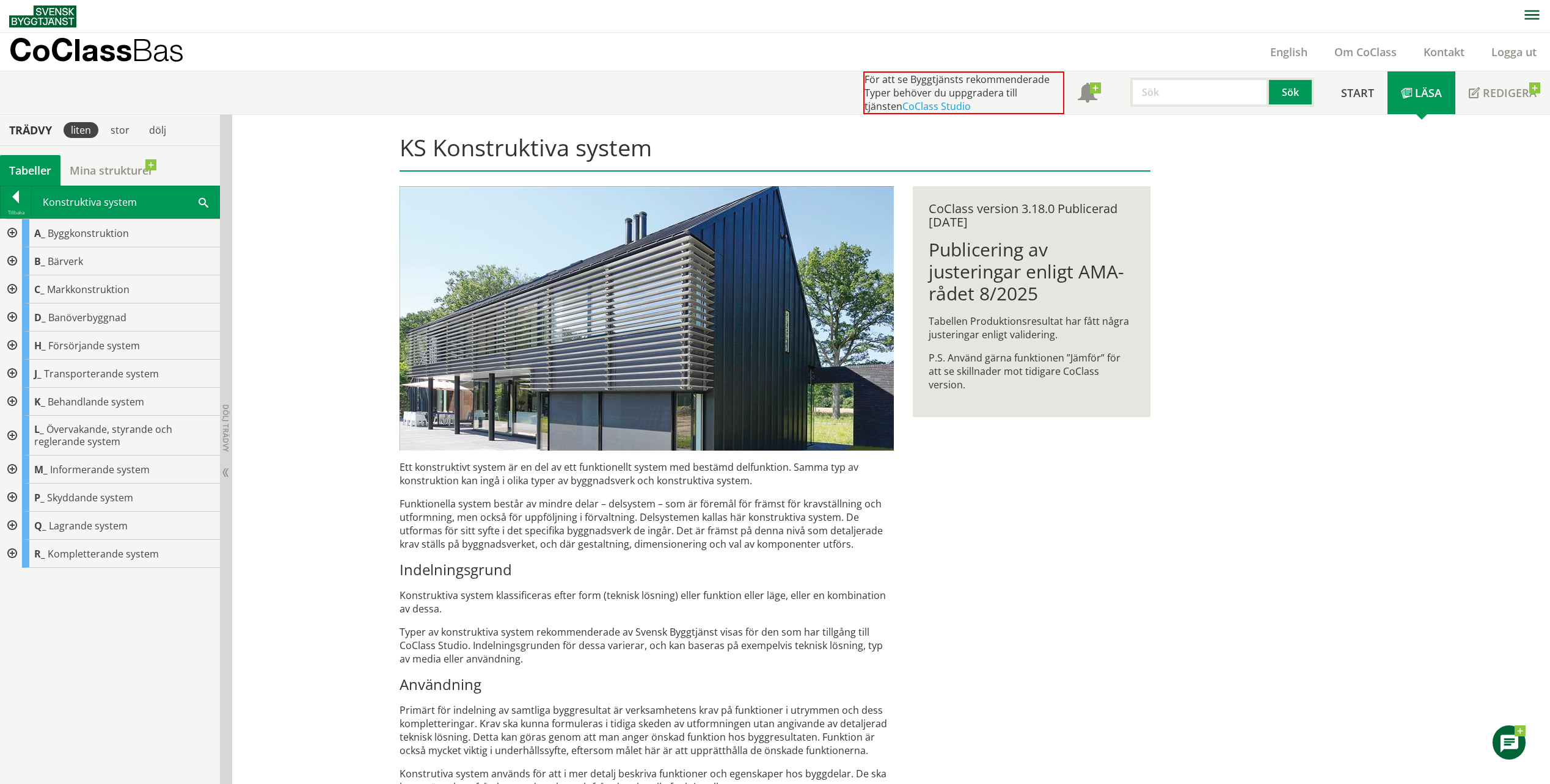
click at [1162, 88] on input "text" at bounding box center [1199, 91] width 139 height 29
type input "Dörr"
click at [1291, 88] on button "Sök" at bounding box center [1291, 91] width 45 height 29
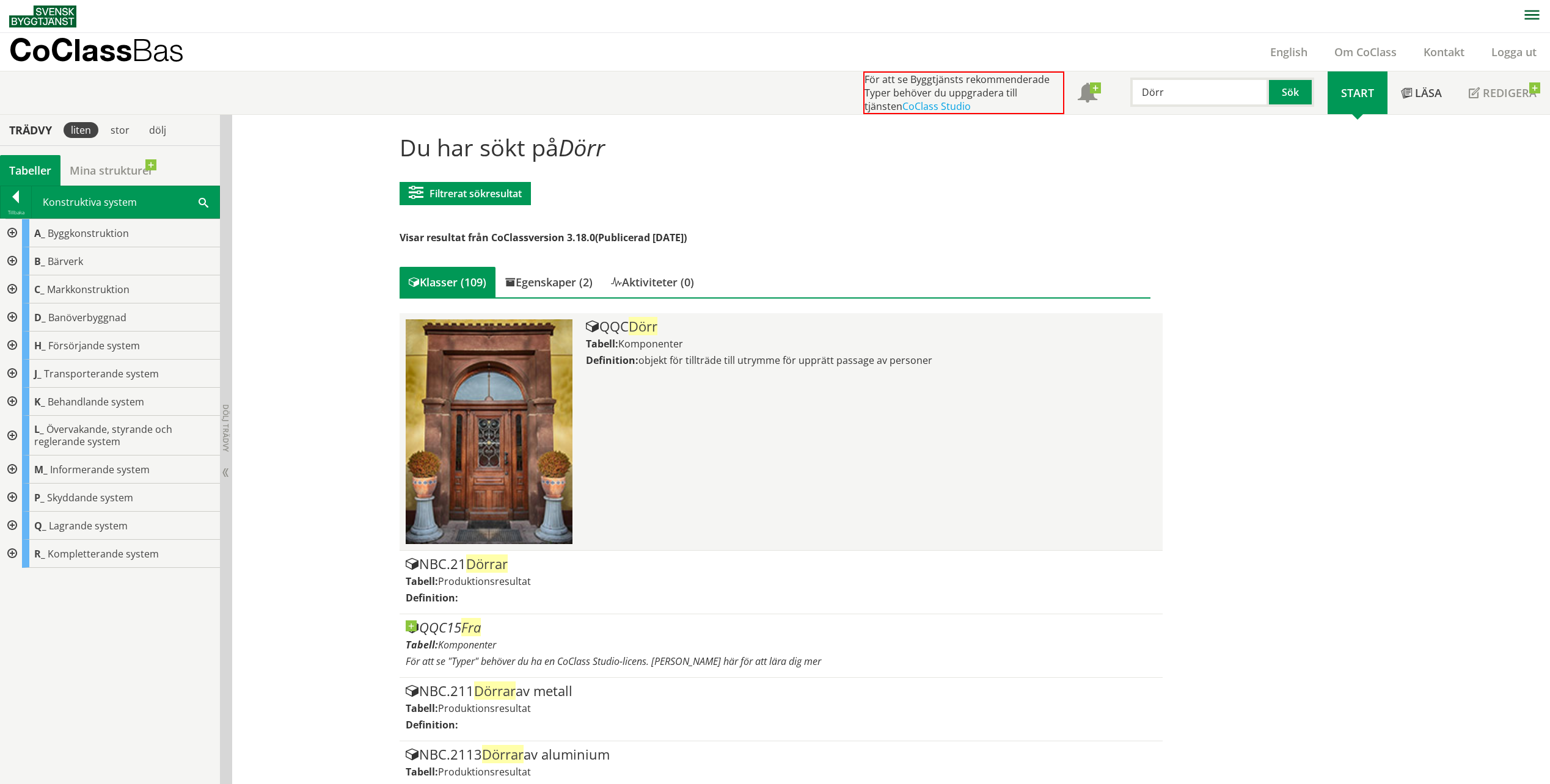
click at [640, 329] on span "Dörr" at bounding box center [643, 325] width 28 height 18
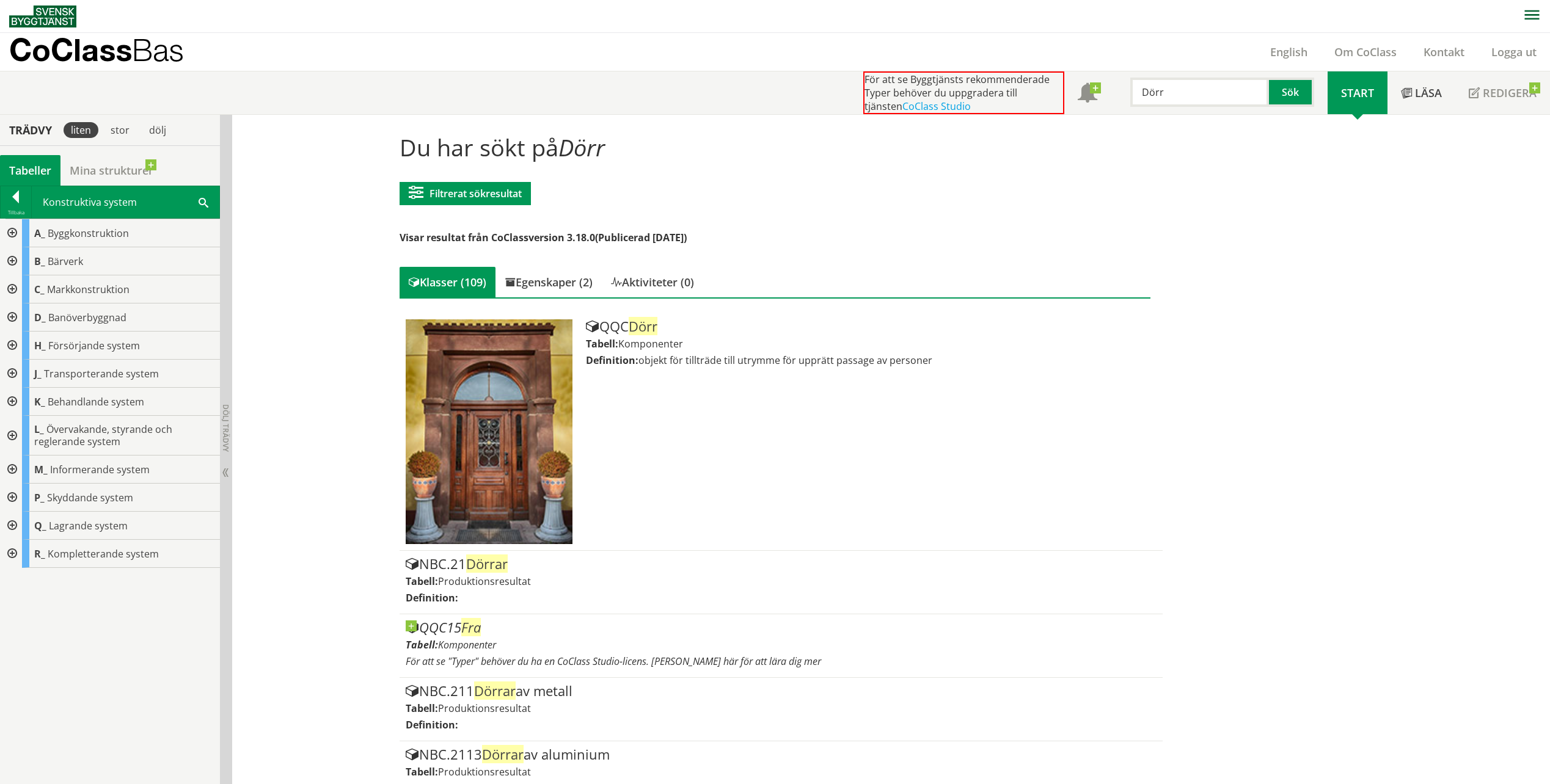
click at [13, 522] on div at bounding box center [11, 526] width 22 height 28
